Goal: Task Accomplishment & Management: Complete application form

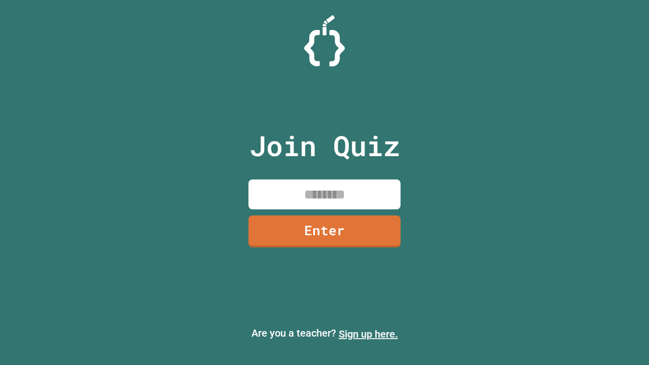
click at [368, 334] on link "Sign up here." at bounding box center [368, 334] width 59 height 12
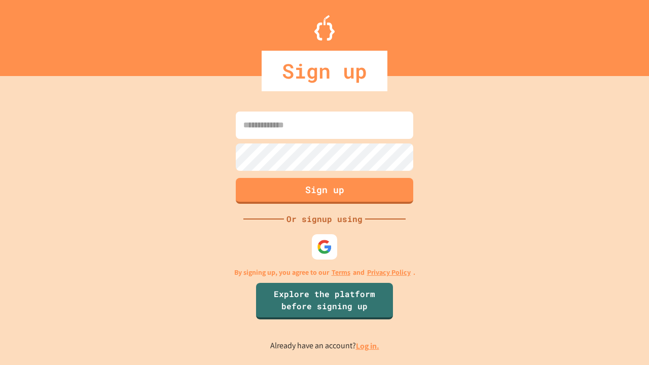
click at [368, 346] on link "Log in." at bounding box center [367, 346] width 23 height 11
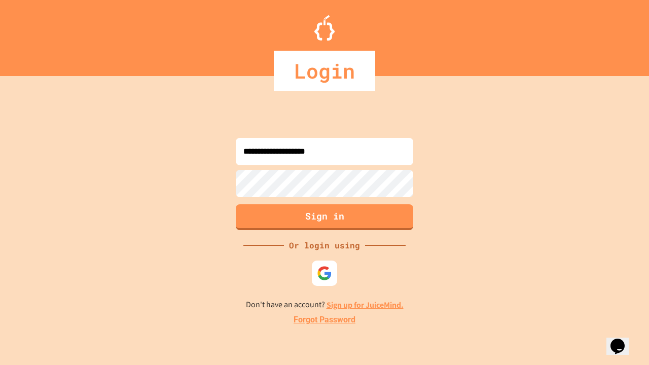
type input "**********"
